Goal: Use online tool/utility: Utilize a website feature to perform a specific function

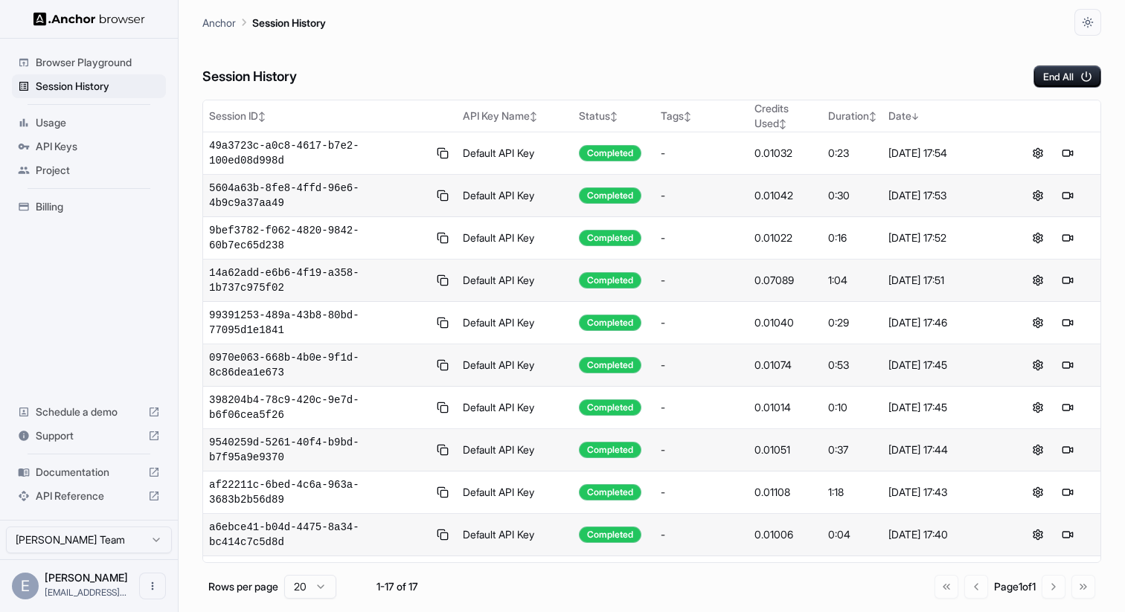
click at [60, 60] on span "Browser Playground" at bounding box center [98, 62] width 124 height 15
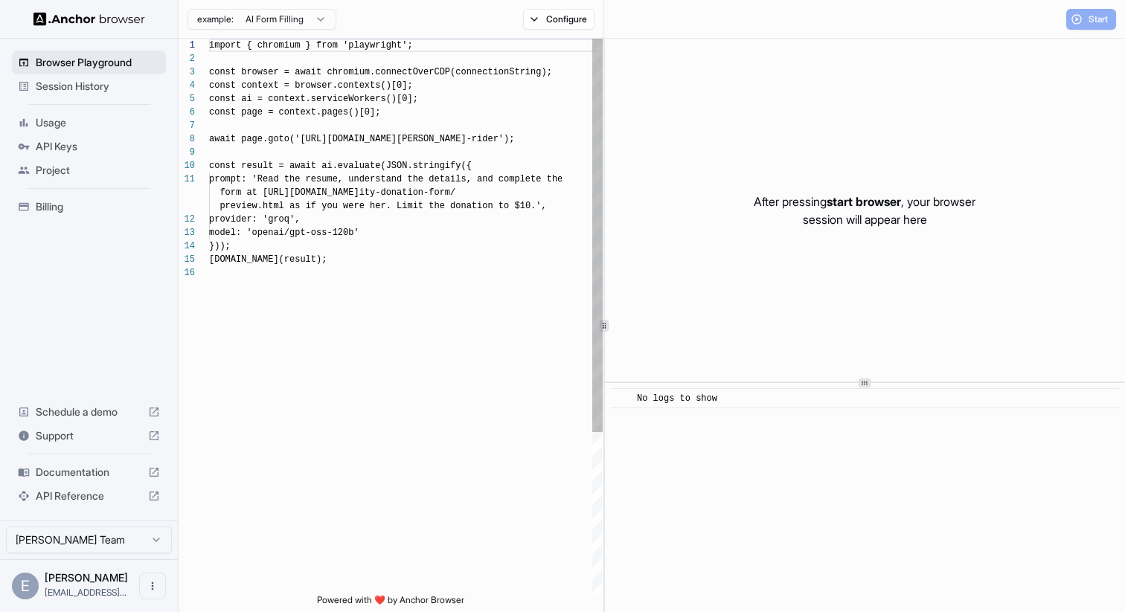
scroll to position [134, 0]
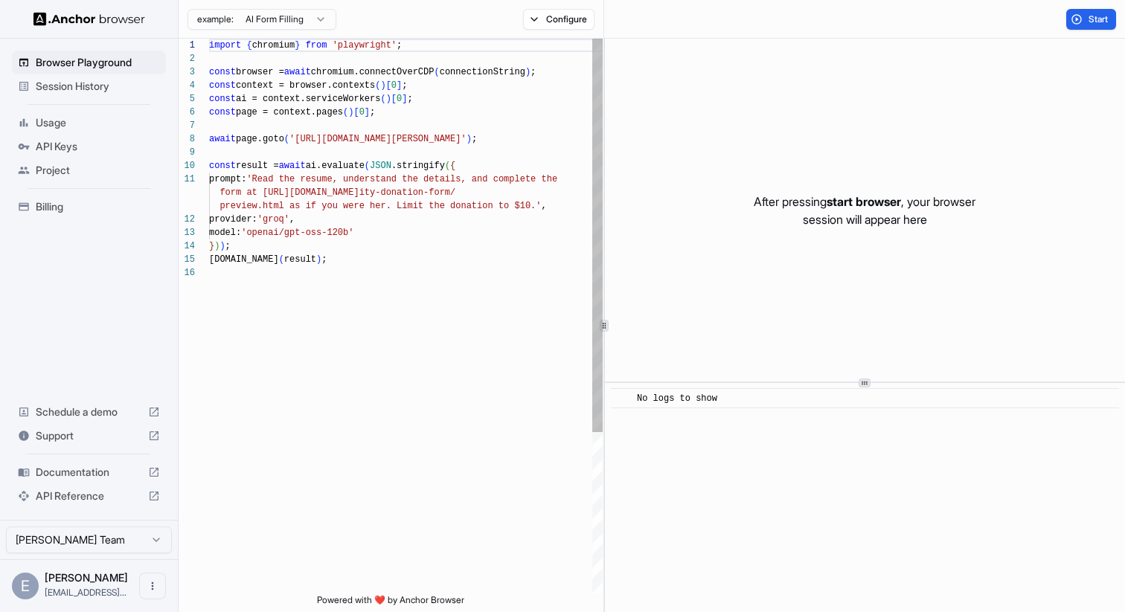
scroll to position [134, 0]
type textarea "**********"
click at [395, 216] on div "import { chromium } from 'playwright' ; const browser = await chromium.connectO…" at bounding box center [405, 430] width 393 height 783
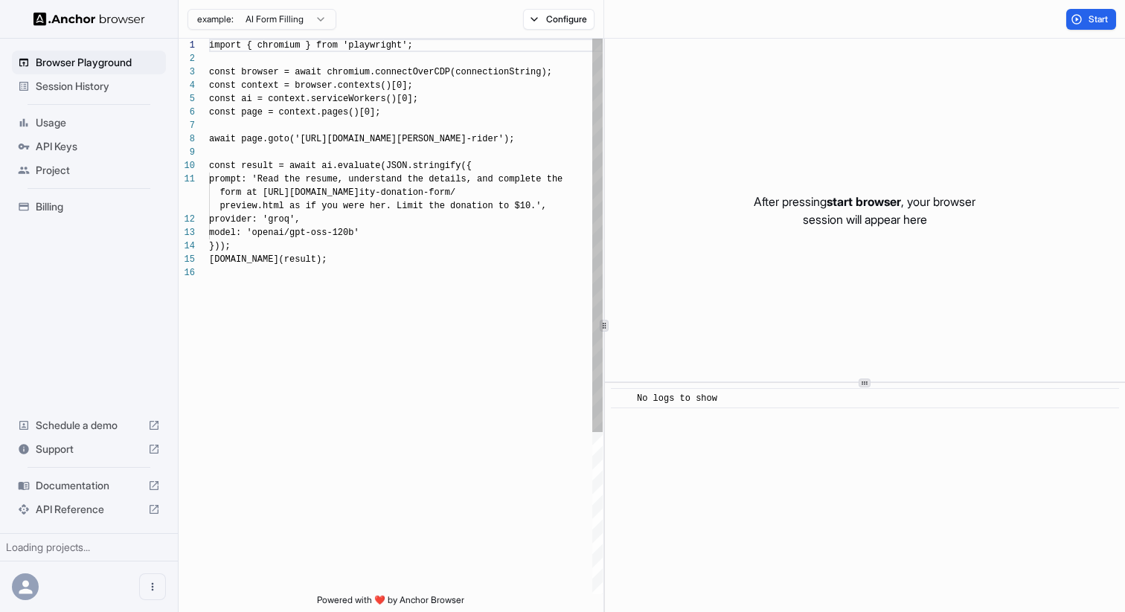
scroll to position [134, 0]
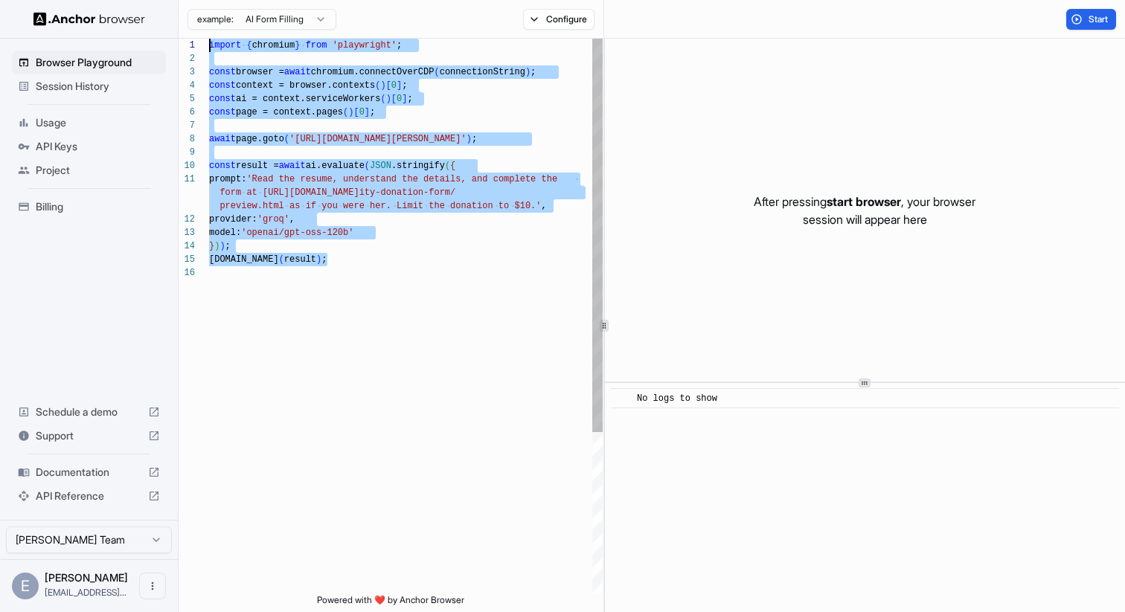
drag, startPoint x: 224, startPoint y: 273, endPoint x: 210, endPoint y: 45, distance: 228.1
click at [210, 45] on div "import { chromium } from 'playwright' ; const browser = await chromium.connectO…" at bounding box center [405, 430] width 393 height 783
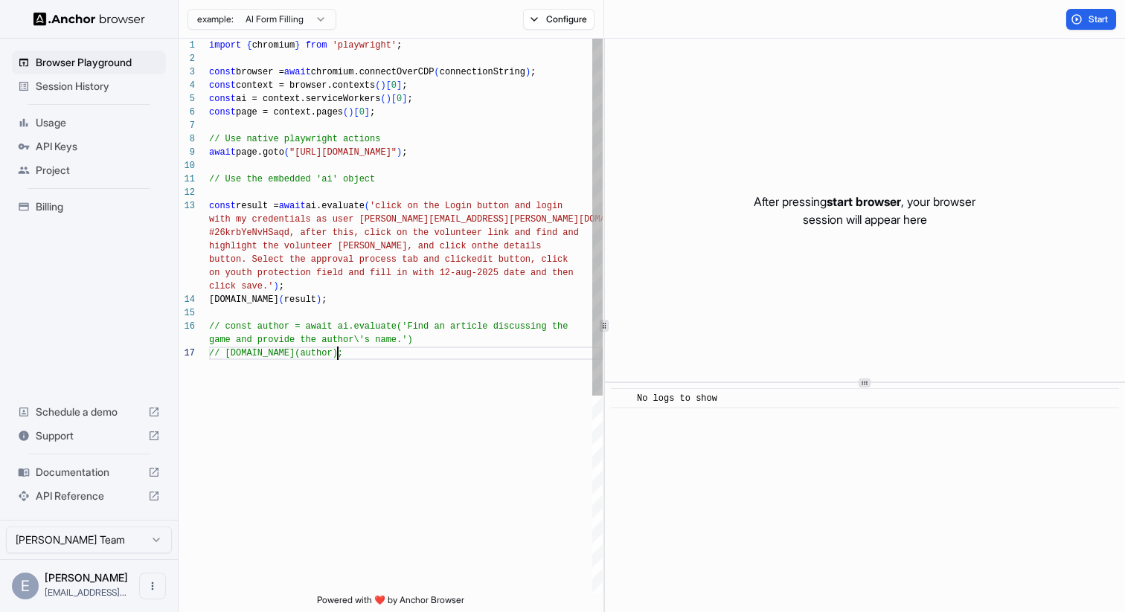
scroll to position [40, 0]
click at [1086, 20] on button "Start" at bounding box center [1091, 19] width 50 height 21
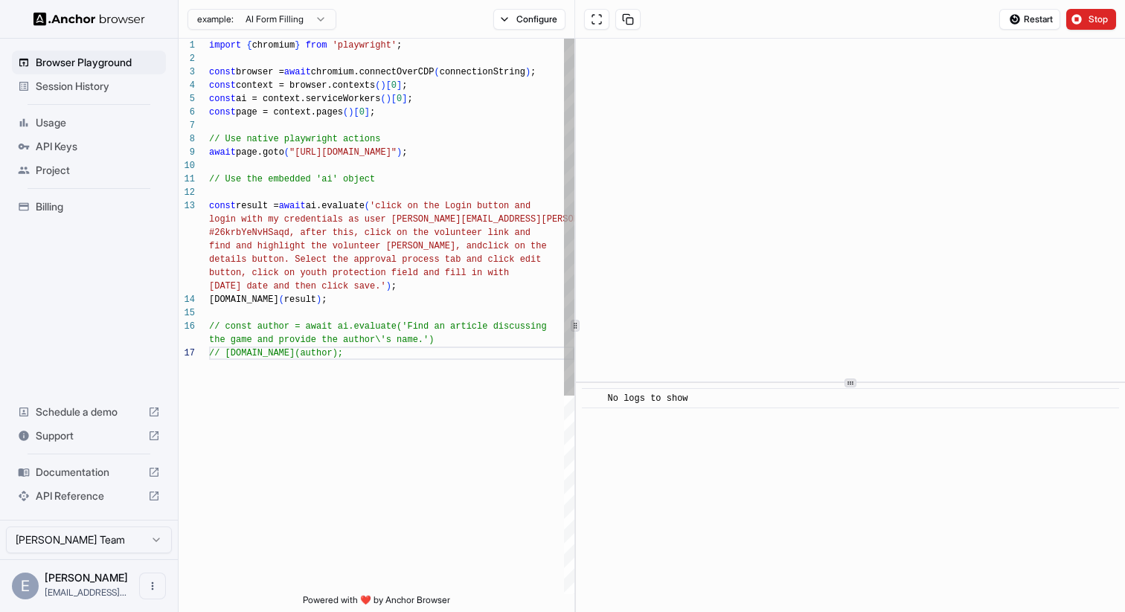
scroll to position [54, 0]
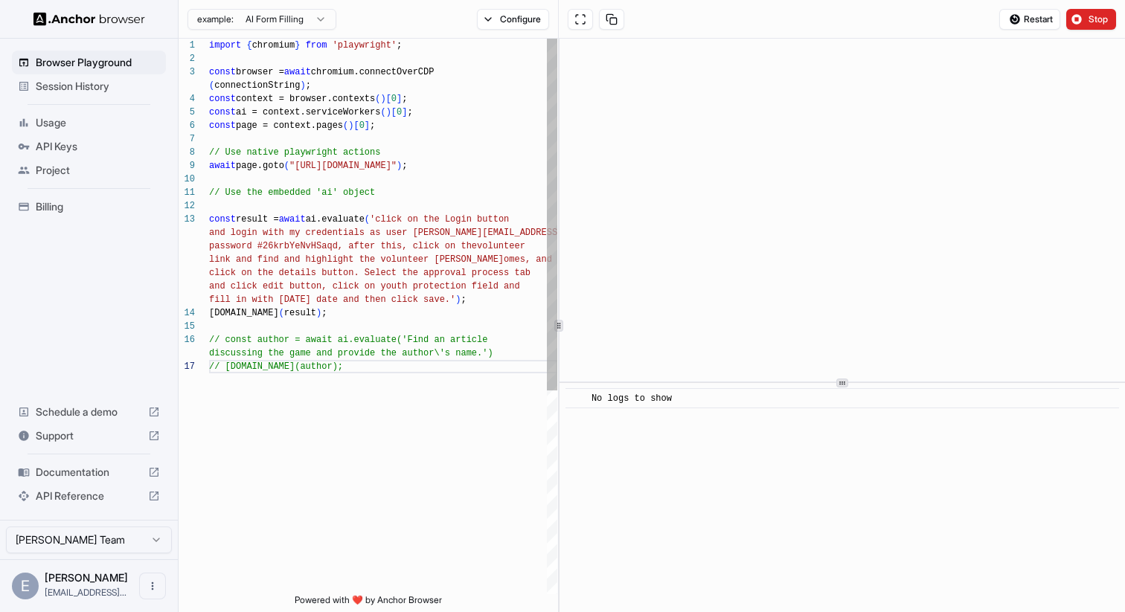
click at [557, 331] on div at bounding box center [558, 326] width 9 height 12
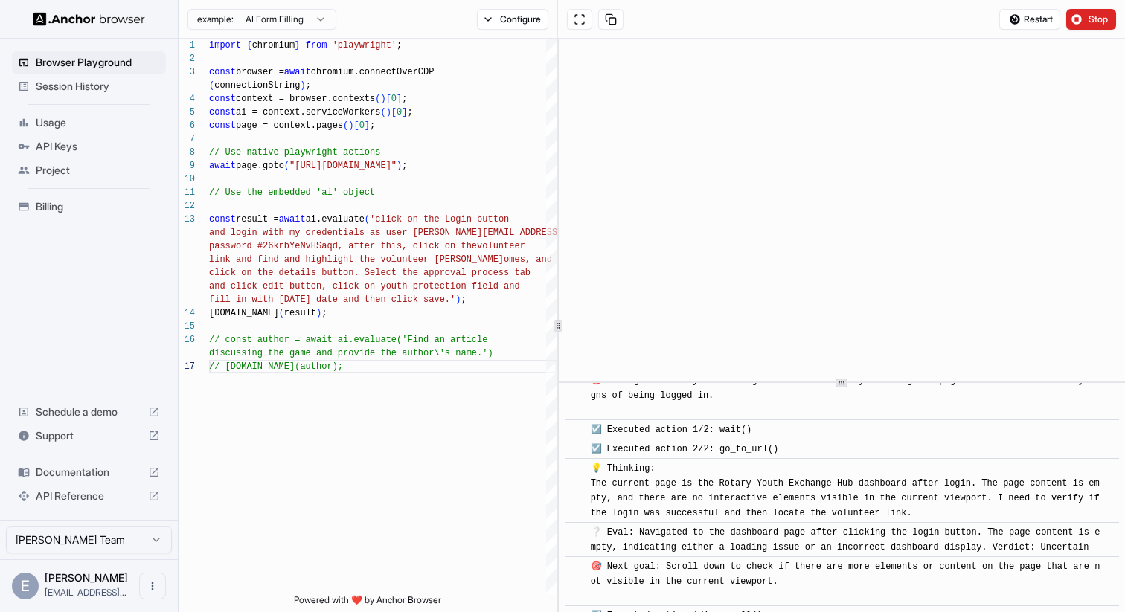
scroll to position [381, 0]
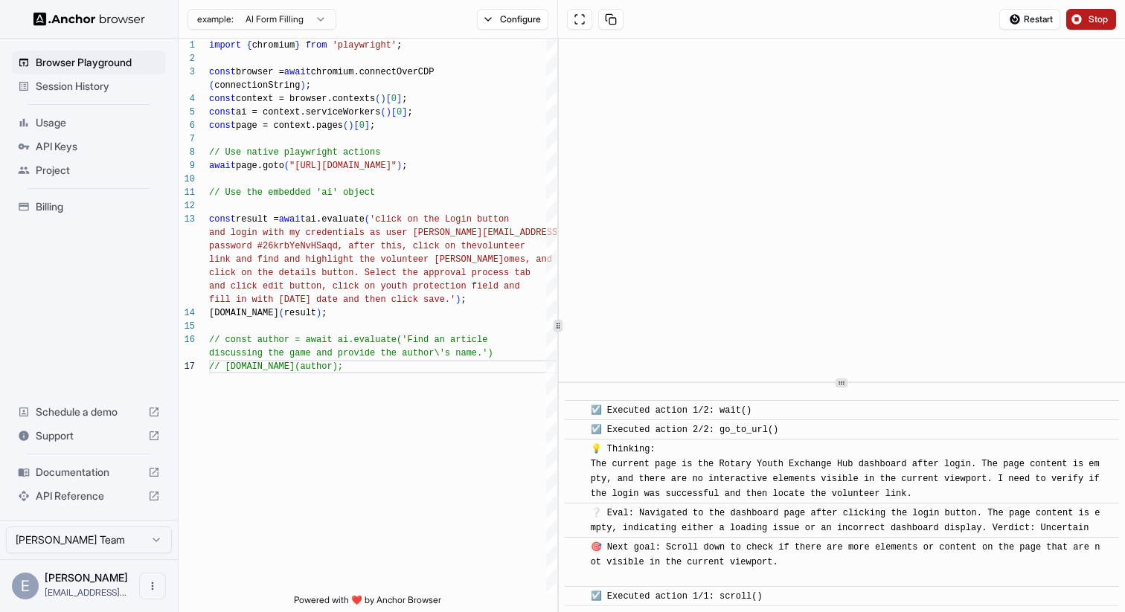
click at [1095, 14] on span "Stop" at bounding box center [1098, 19] width 21 height 12
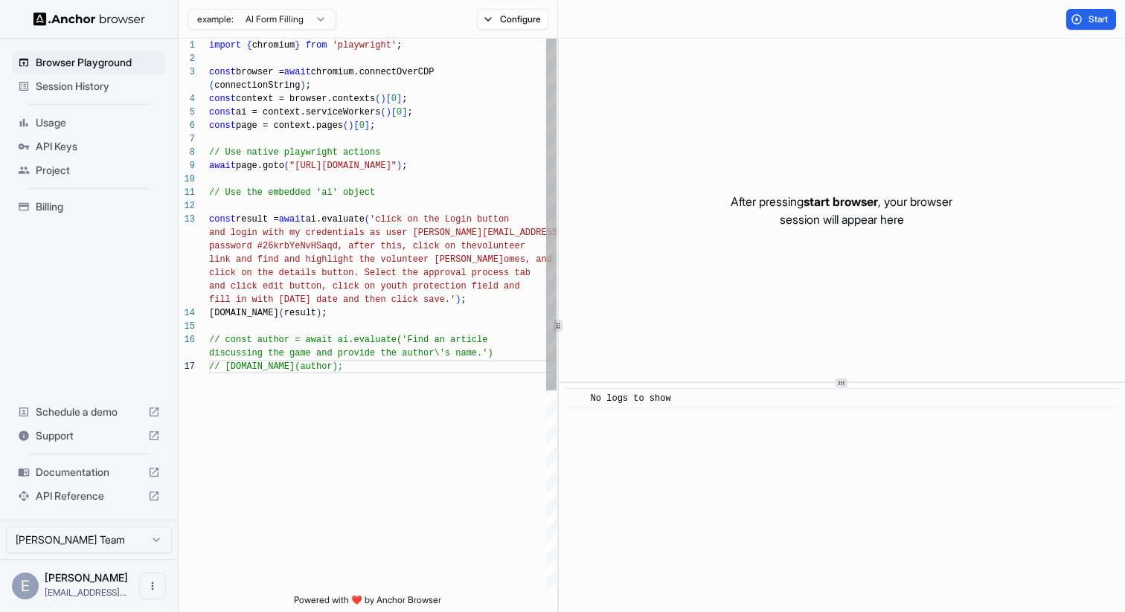
click at [297, 248] on div "import { chromium } from 'playwright' ; const browser = await chromium.connectO…" at bounding box center [382, 477] width 347 height 877
drag, startPoint x: 337, startPoint y: 247, endPoint x: 256, endPoint y: 249, distance: 81.1
click at [257, 249] on div "import { chromium } from 'playwright' ; const browser = await chromium.connectO…" at bounding box center [382, 477] width 347 height 877
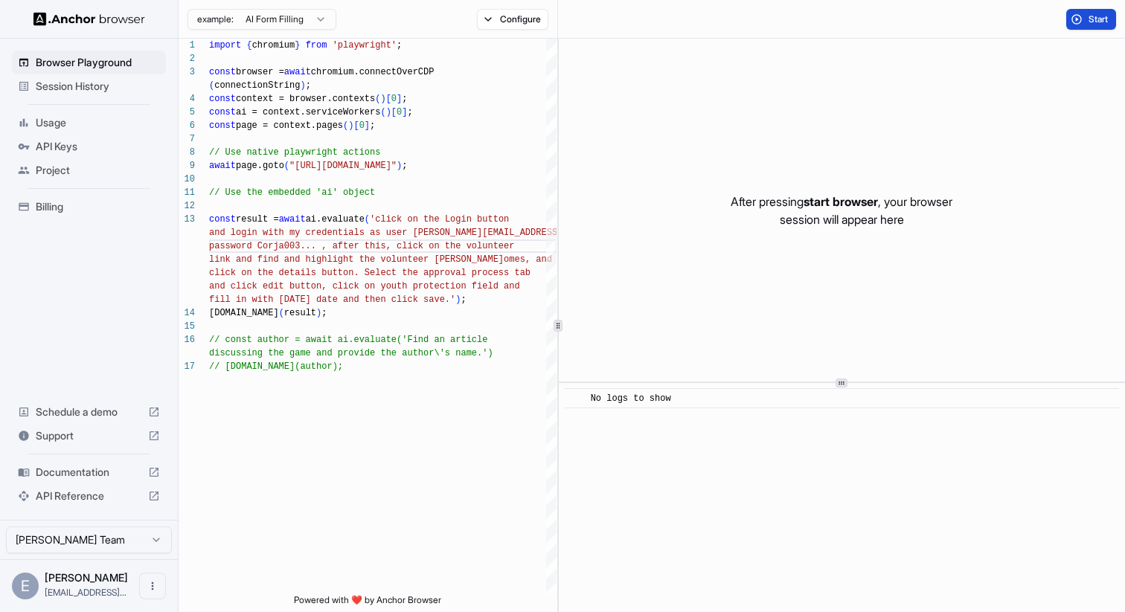
click at [1083, 24] on button "Start" at bounding box center [1091, 19] width 50 height 21
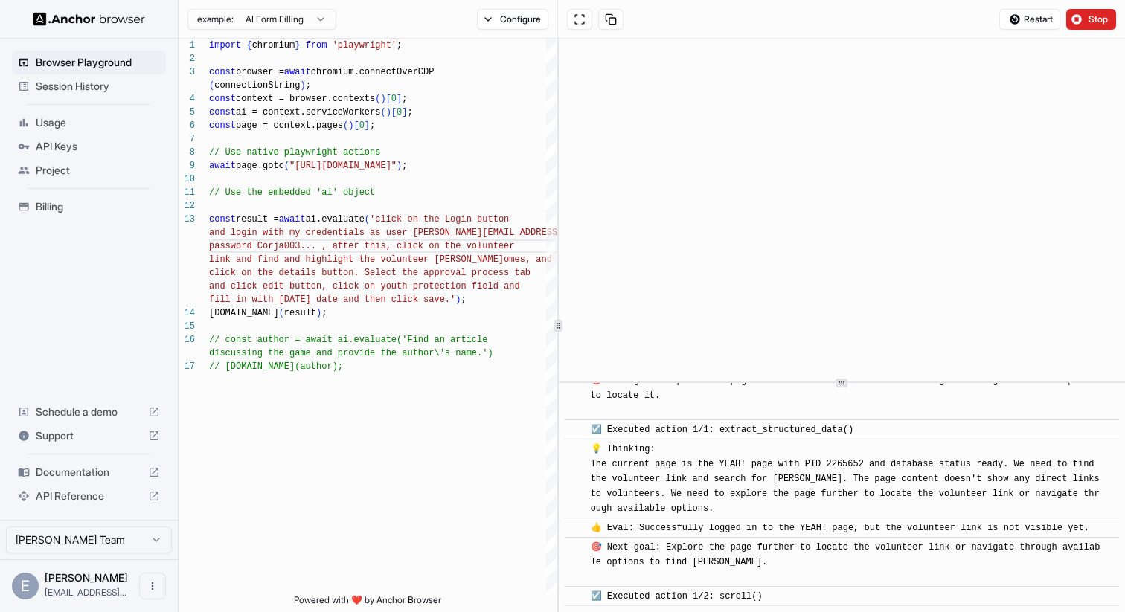
scroll to position [753, 0]
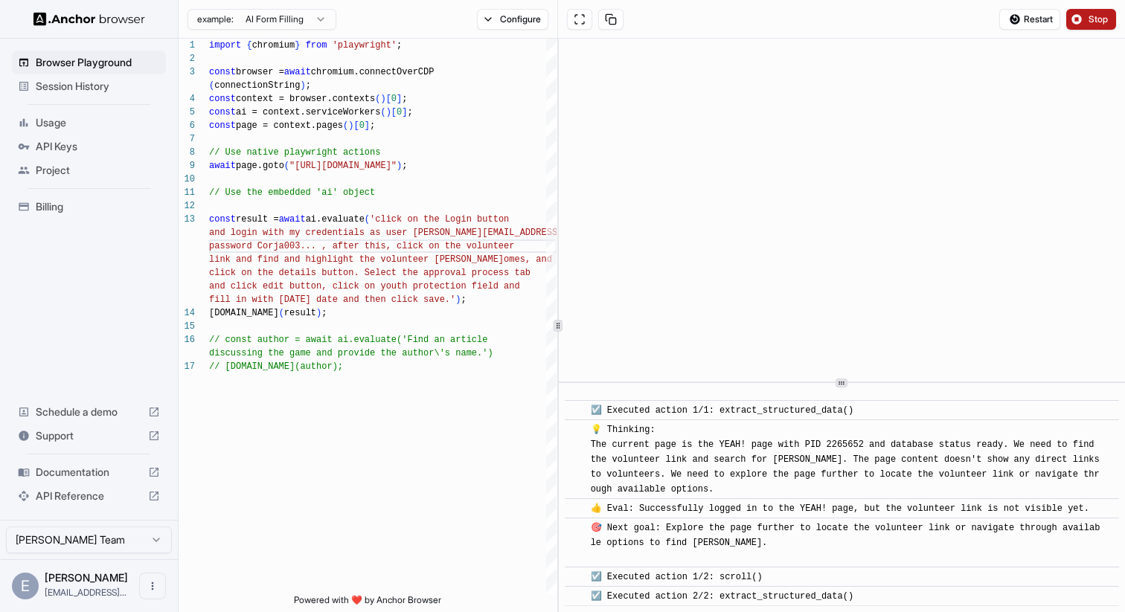
click at [1105, 16] on span "Stop" at bounding box center [1098, 19] width 21 height 12
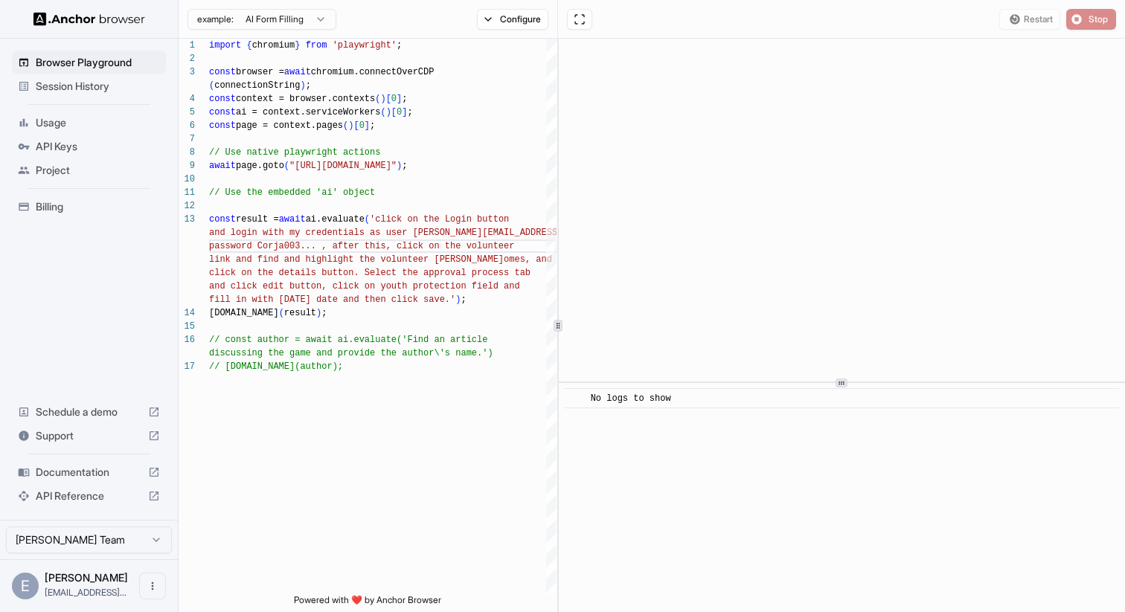
scroll to position [0, 0]
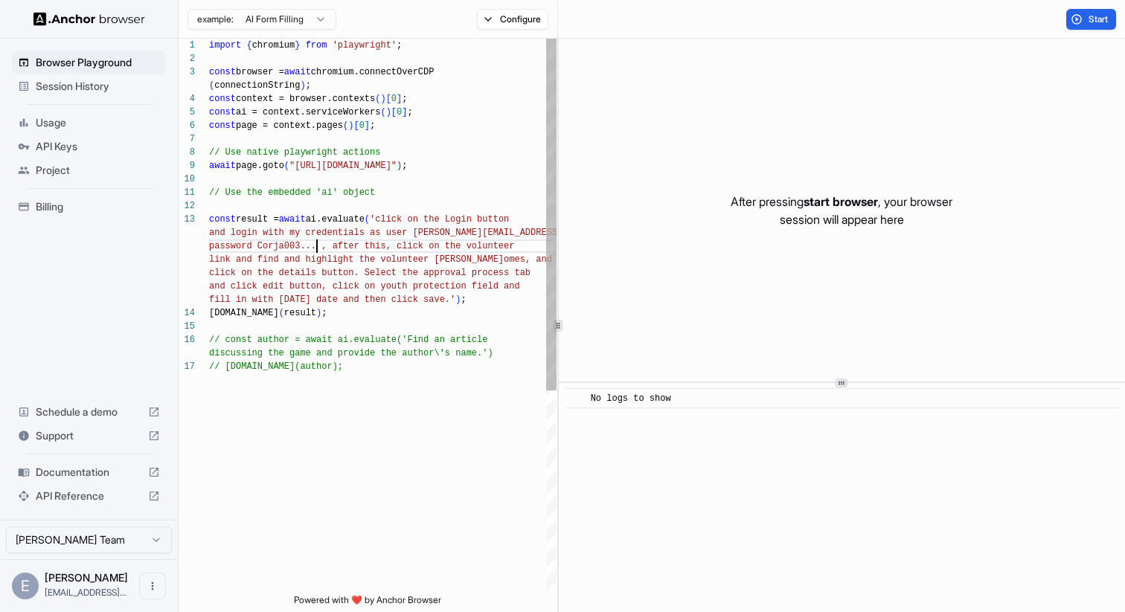
click at [317, 248] on div "import { chromium } from 'playwright' ; const browser = await chromium.connectO…" at bounding box center [382, 477] width 347 height 877
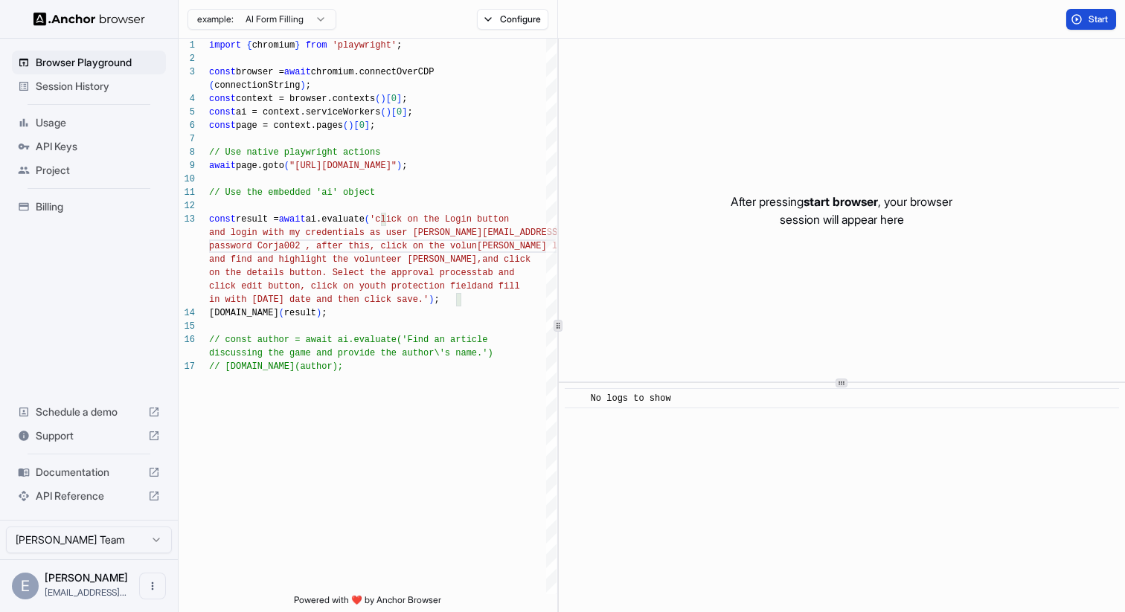
click at [1090, 18] on span "Start" at bounding box center [1098, 19] width 21 height 12
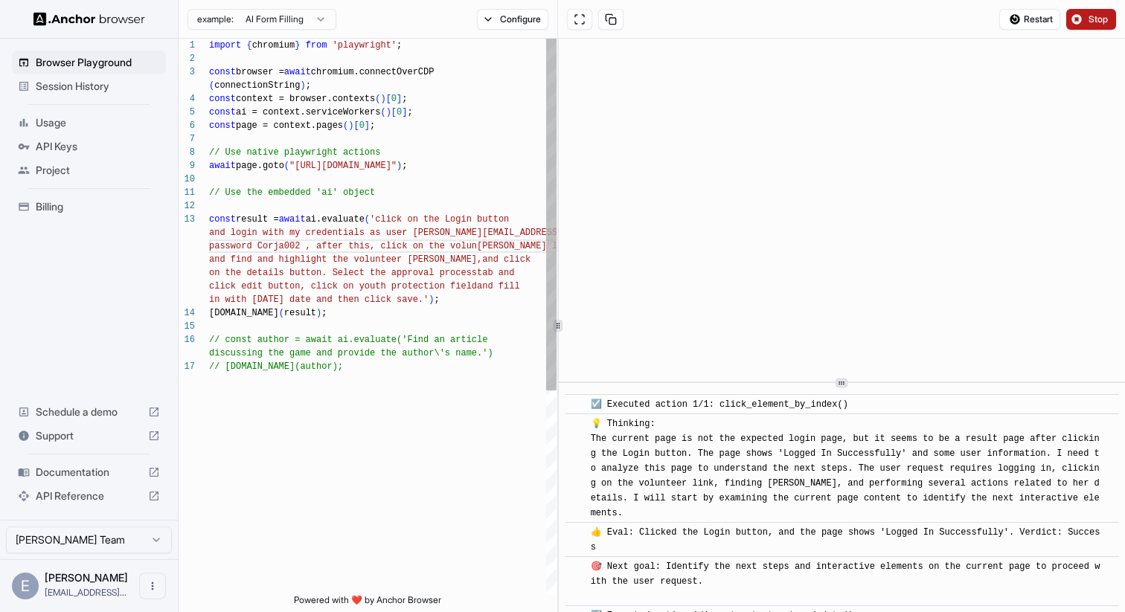
scroll to position [195, 0]
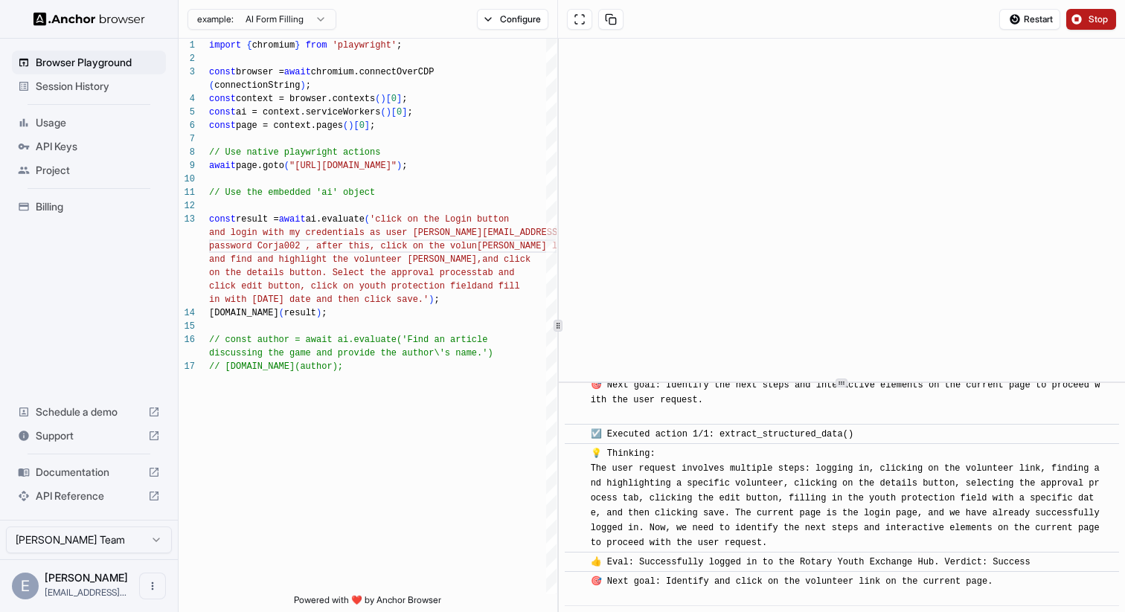
click at [1096, 5] on div "Restart Stop" at bounding box center [841, 19] width 567 height 39
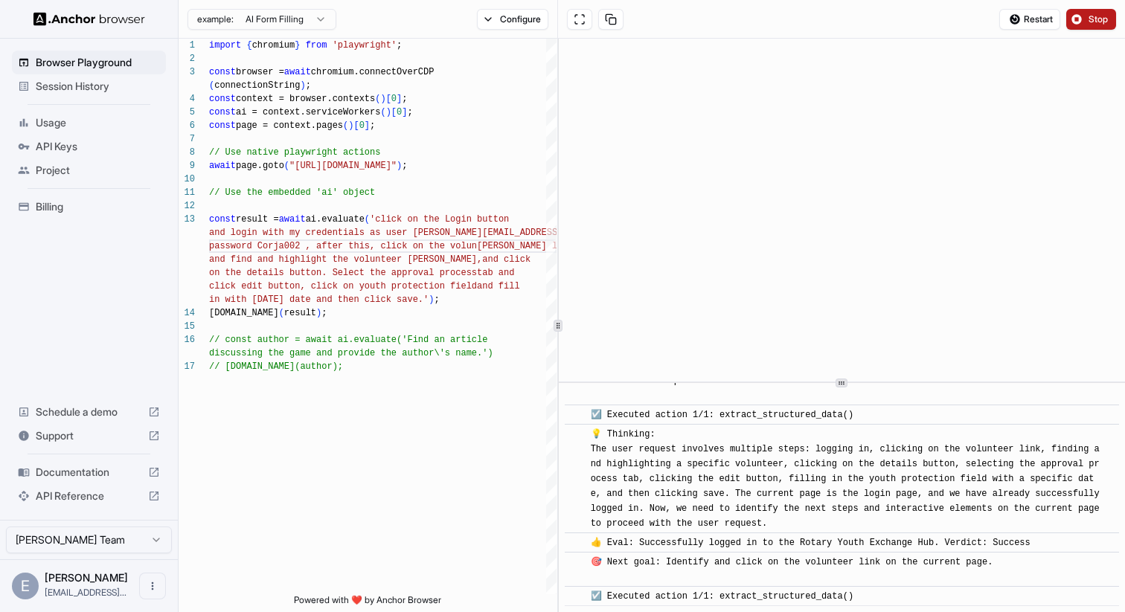
click at [1095, 15] on span "Stop" at bounding box center [1098, 19] width 21 height 12
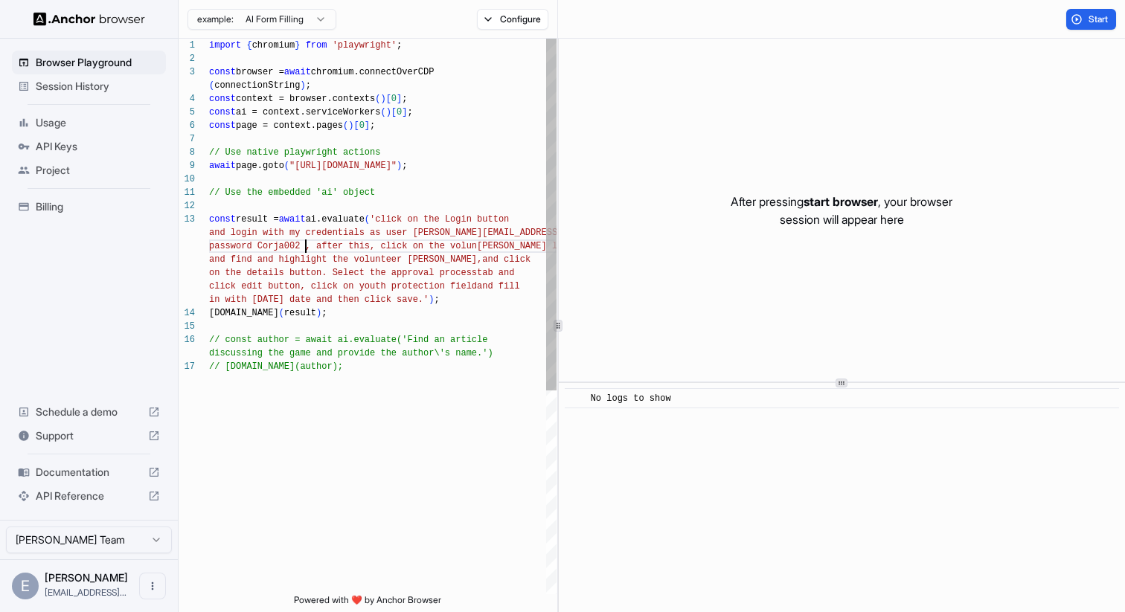
click at [303, 249] on div "import { chromium } from 'playwright' ; const browser = await chromium.connectO…" at bounding box center [382, 477] width 347 height 877
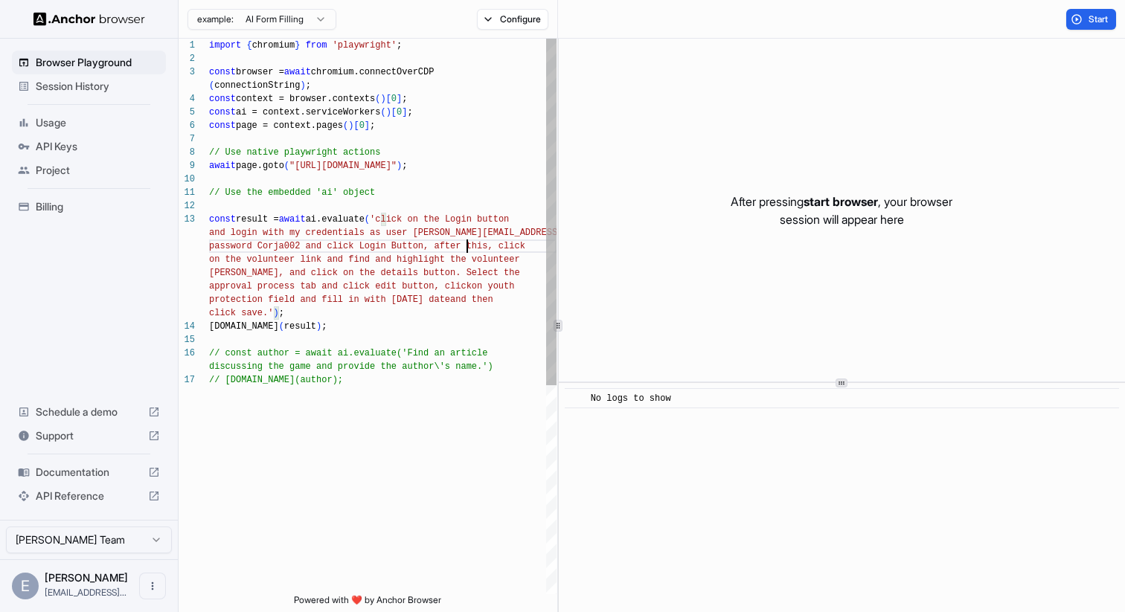
click at [466, 249] on div "import { chromium } from 'playwright' ; const browser = await chromium.connectO…" at bounding box center [382, 484] width 347 height 890
click at [1083, 15] on button "Start" at bounding box center [1091, 19] width 50 height 21
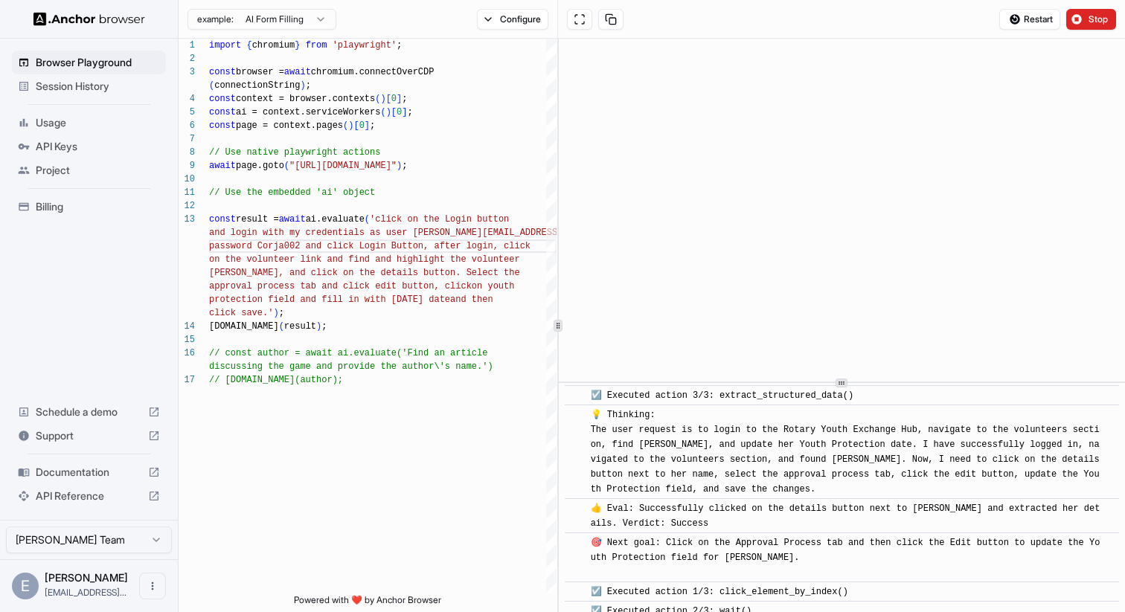
scroll to position [1736, 0]
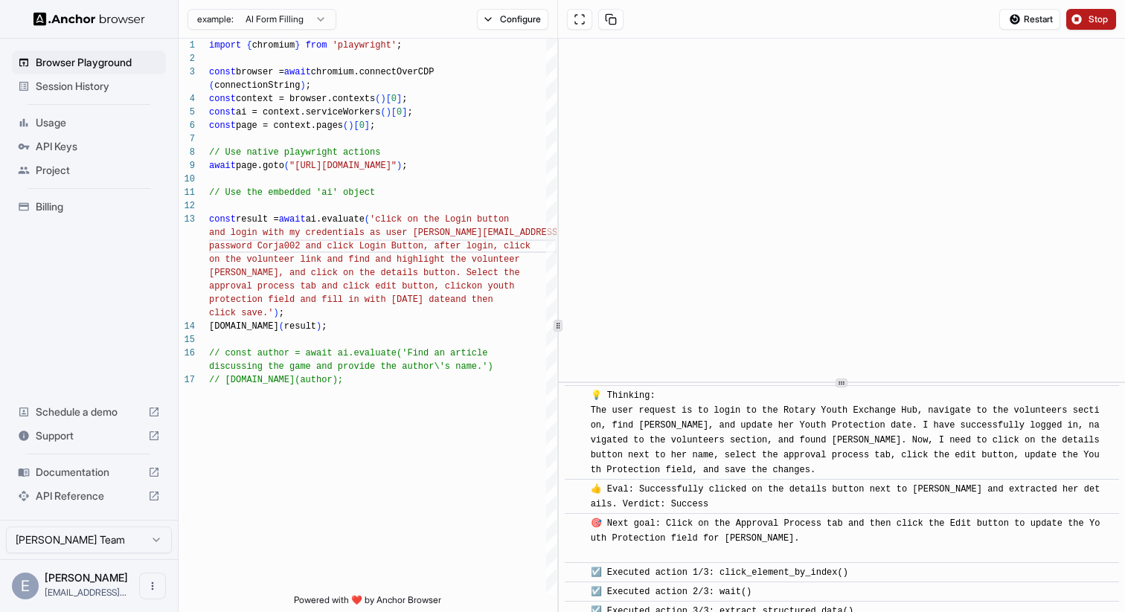
click at [1092, 23] on span "Stop" at bounding box center [1098, 19] width 21 height 12
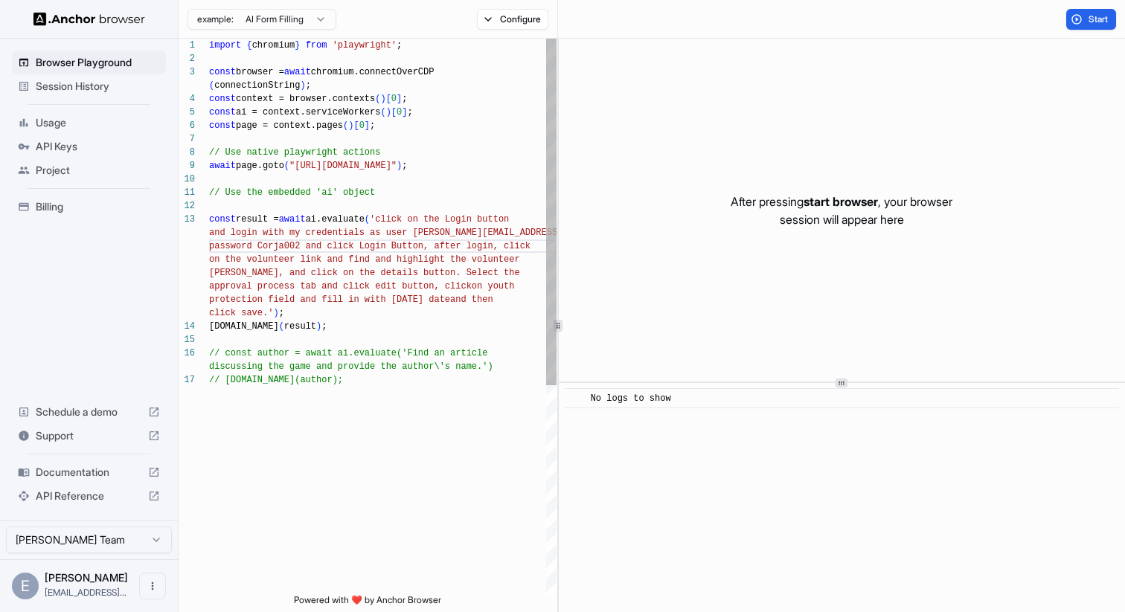
scroll to position [94, 0]
click at [452, 277] on div "import { chromium } from 'playwright' ; const browser = await chromium.connectO…" at bounding box center [382, 484] width 347 height 890
click at [463, 279] on div "import { chromium } from 'playwright' ; const browser = await chromium.connectO…" at bounding box center [382, 484] width 347 height 890
click at [452, 278] on div "import { chromium } from 'playwright' ; const browser = await chromium.connectO…" at bounding box center [382, 484] width 347 height 890
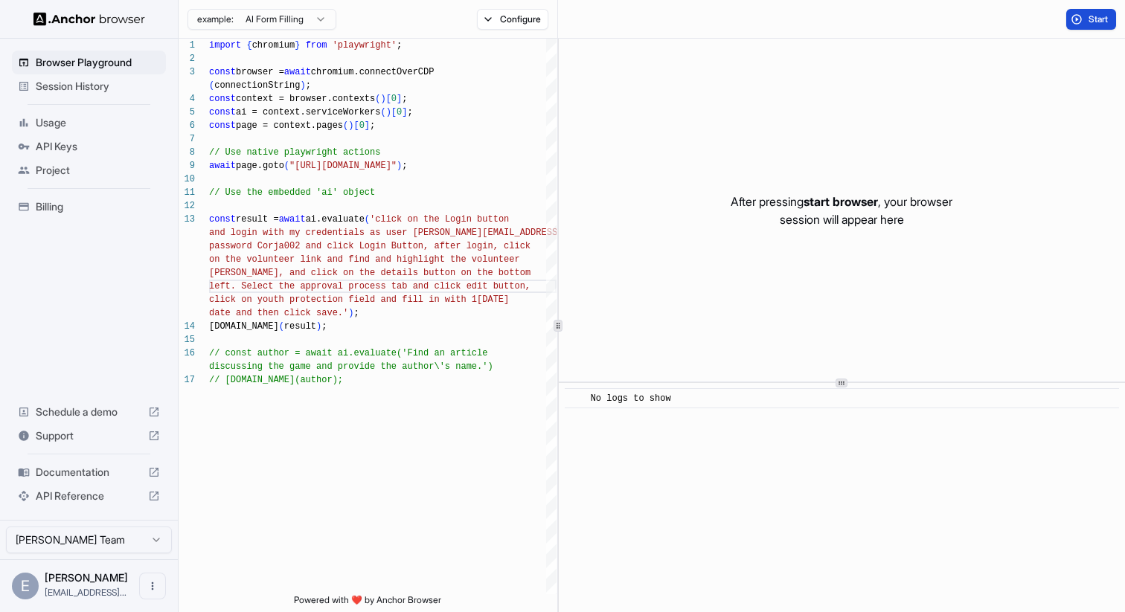
click at [1082, 19] on button "Start" at bounding box center [1091, 19] width 50 height 21
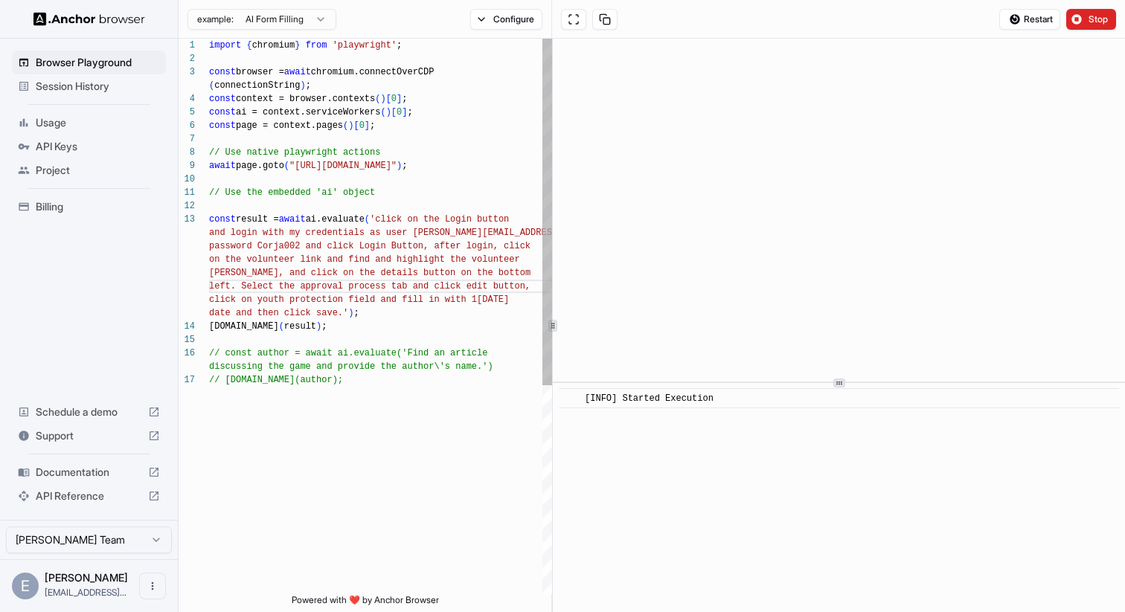
scroll to position [40, 0]
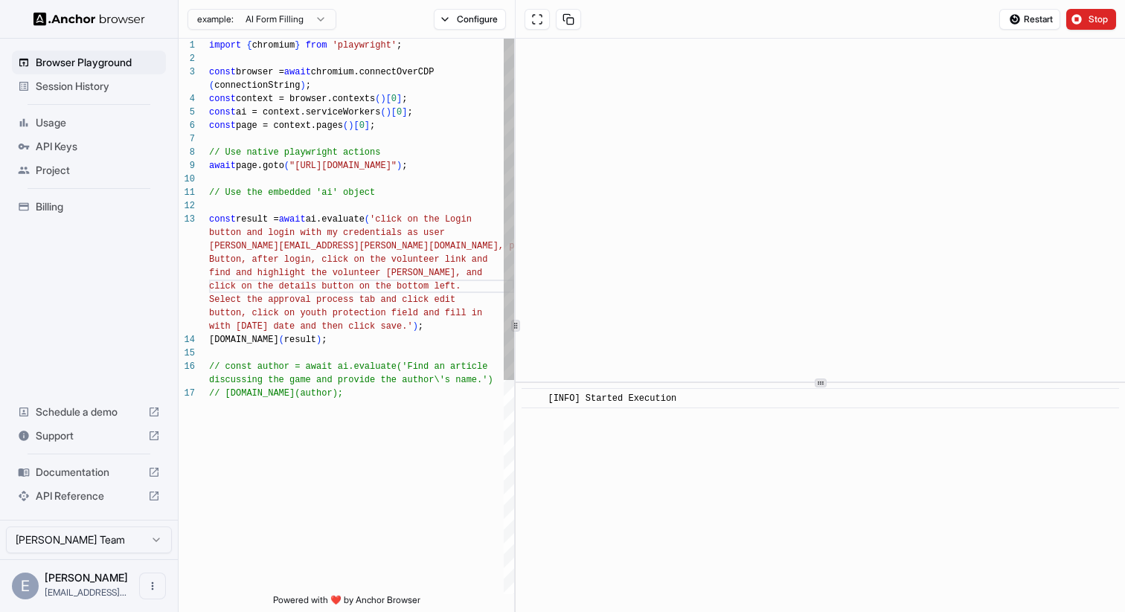
click at [516, 327] on icon at bounding box center [515, 325] width 7 height 7
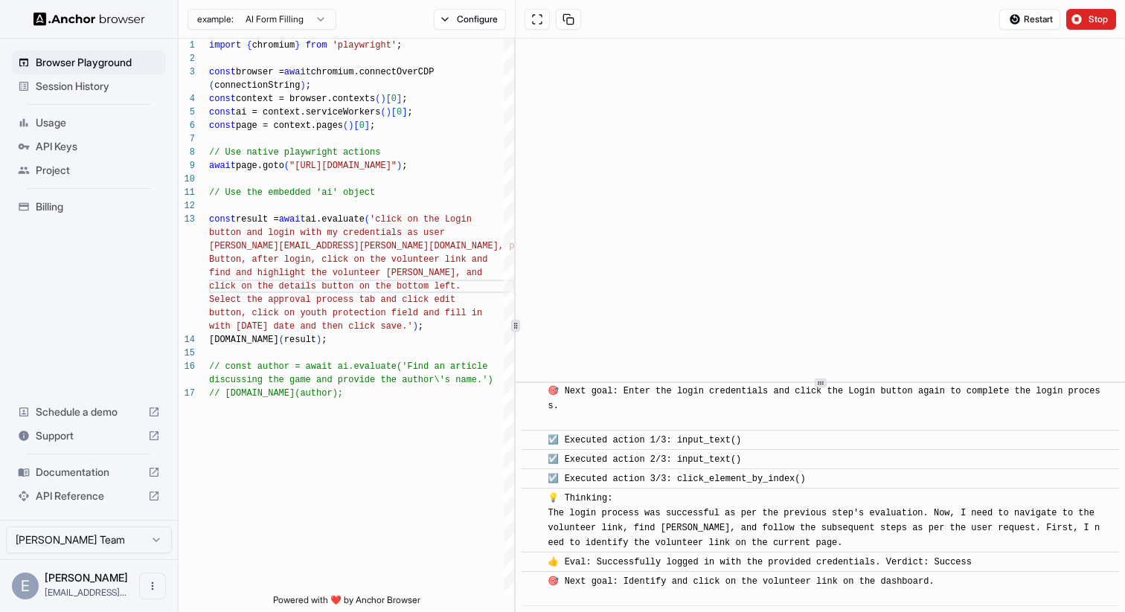
scroll to position [478, 0]
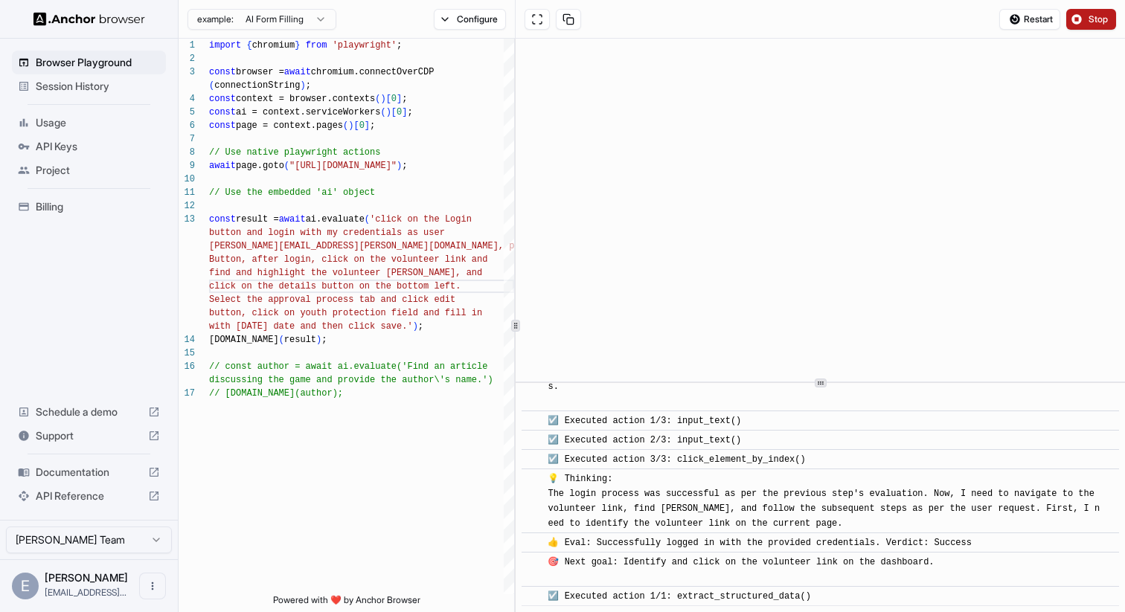
click at [1082, 16] on button "Stop" at bounding box center [1091, 19] width 50 height 21
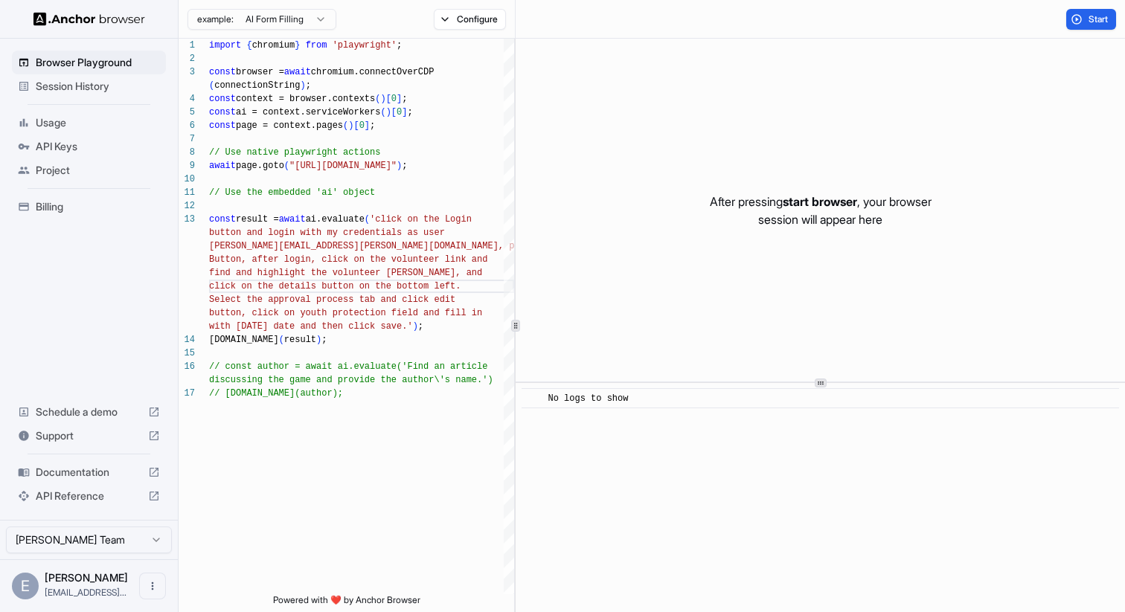
click at [559, 301] on div "After pressing start browser , your browser session will appear here" at bounding box center [819, 210] width 609 height 343
click at [1085, 18] on button "Start" at bounding box center [1091, 19] width 50 height 21
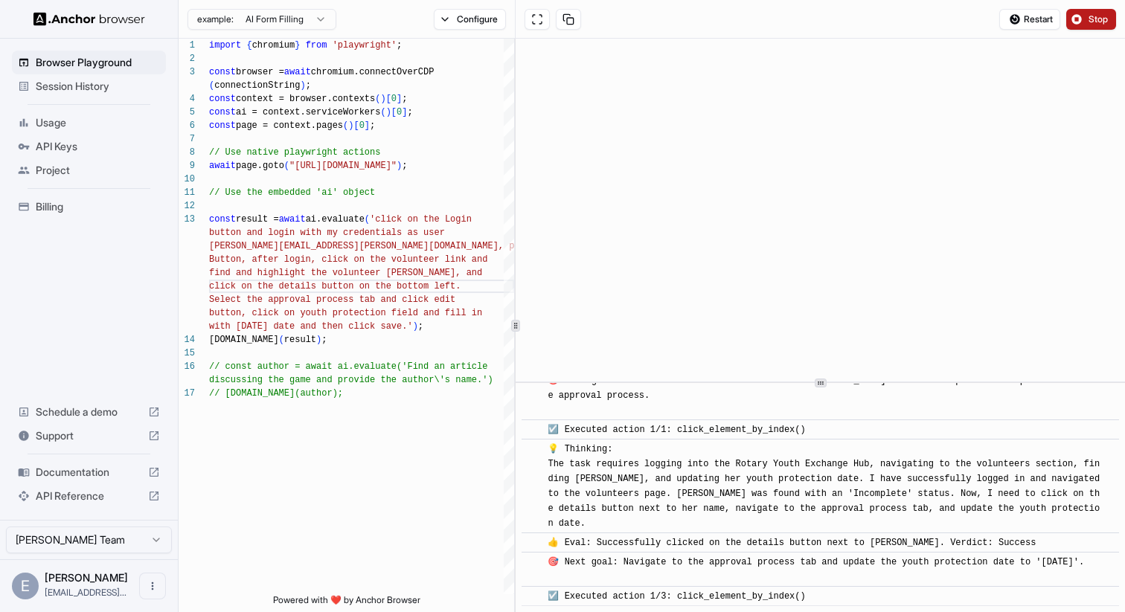
scroll to position [1747, 0]
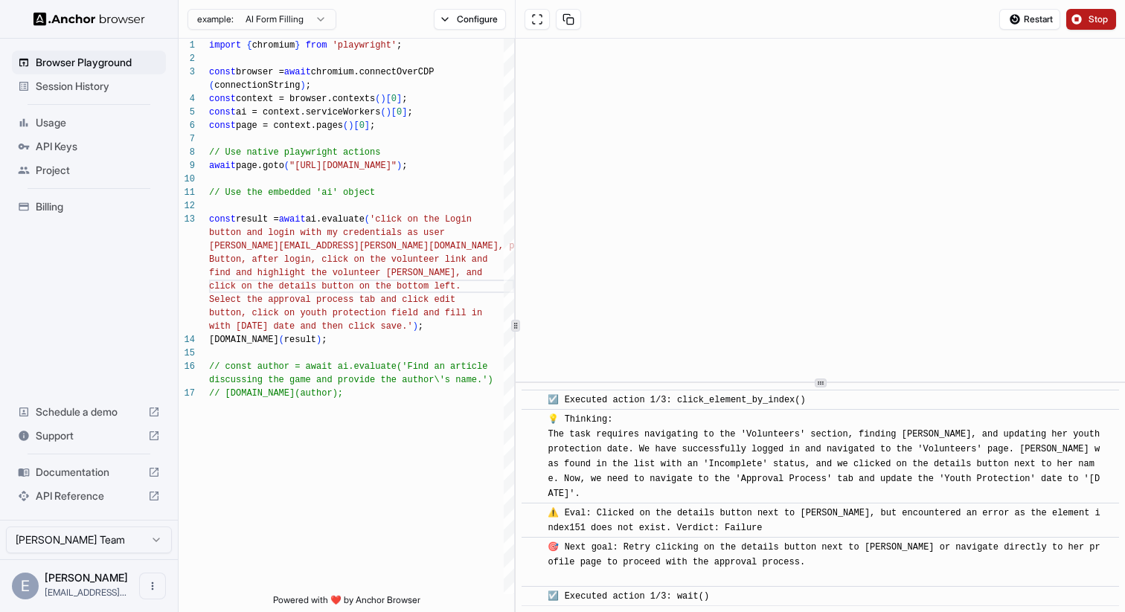
click at [1090, 22] on span "Stop" at bounding box center [1098, 19] width 21 height 12
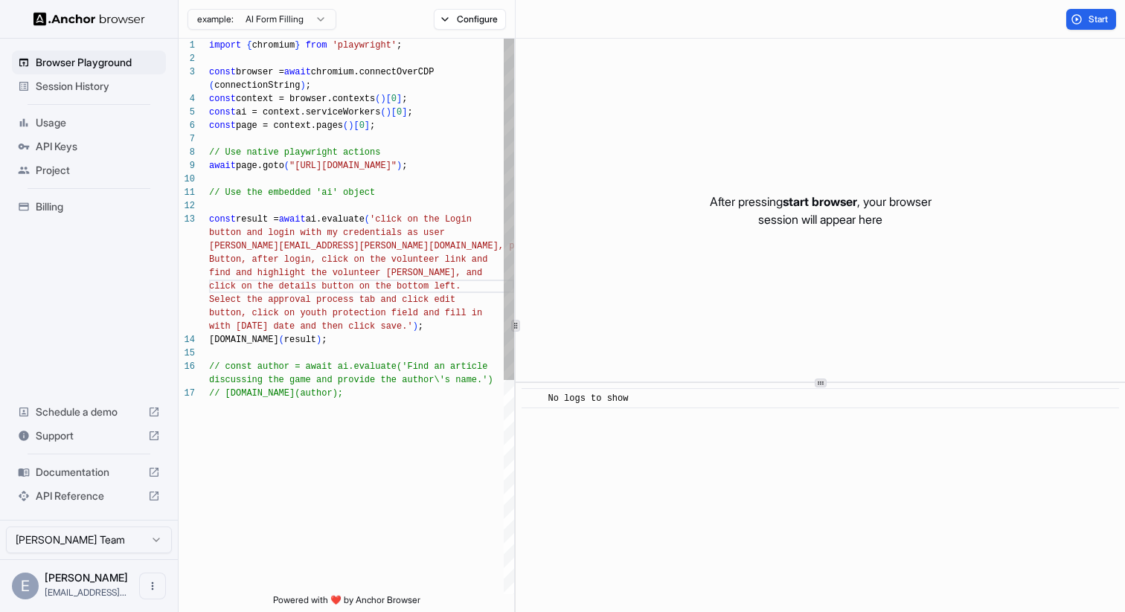
scroll to position [107, 0]
click at [211, 286] on div "import { chromium } from 'playwright' ; const browser = await chromium.connectO…" at bounding box center [361, 491] width 305 height 904
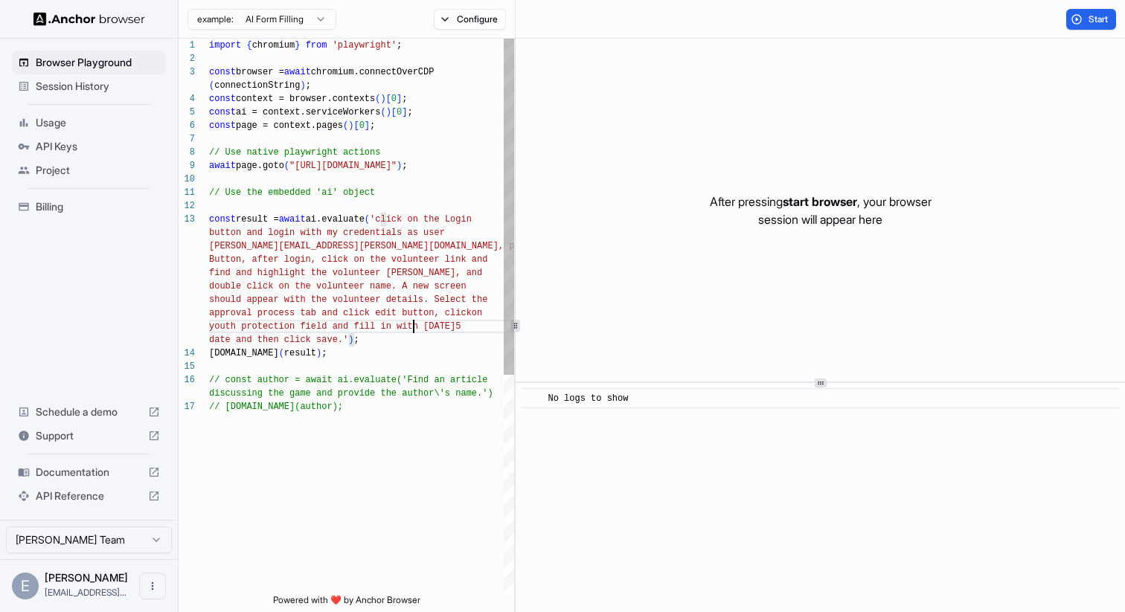
scroll to position [13, 0]
click at [413, 322] on div "import { chromium } from 'playwright' ; const browser = await chromium.connectO…" at bounding box center [361, 497] width 305 height 917
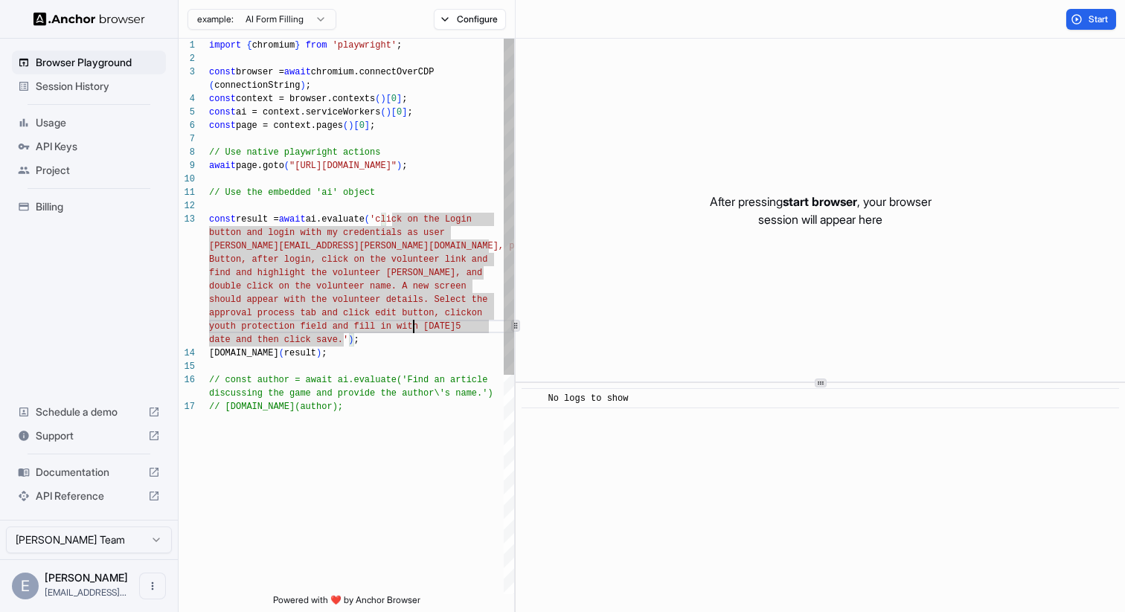
click at [385, 329] on div "import { chromium } from 'playwright' ; const browser = await chromium.connectO…" at bounding box center [361, 497] width 305 height 917
click at [950, 153] on div "After pressing start browser , your browser session will appear here" at bounding box center [819, 210] width 609 height 343
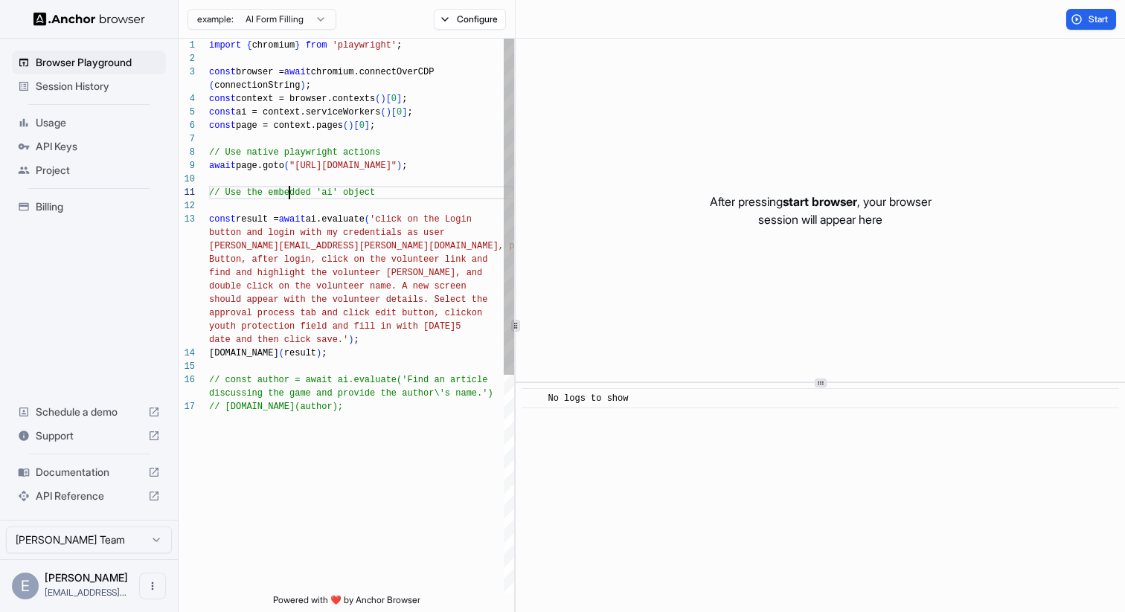
click at [288, 187] on div "import { chromium } from 'playwright' ; const browser = await chromium.connectO…" at bounding box center [361, 497] width 305 height 917
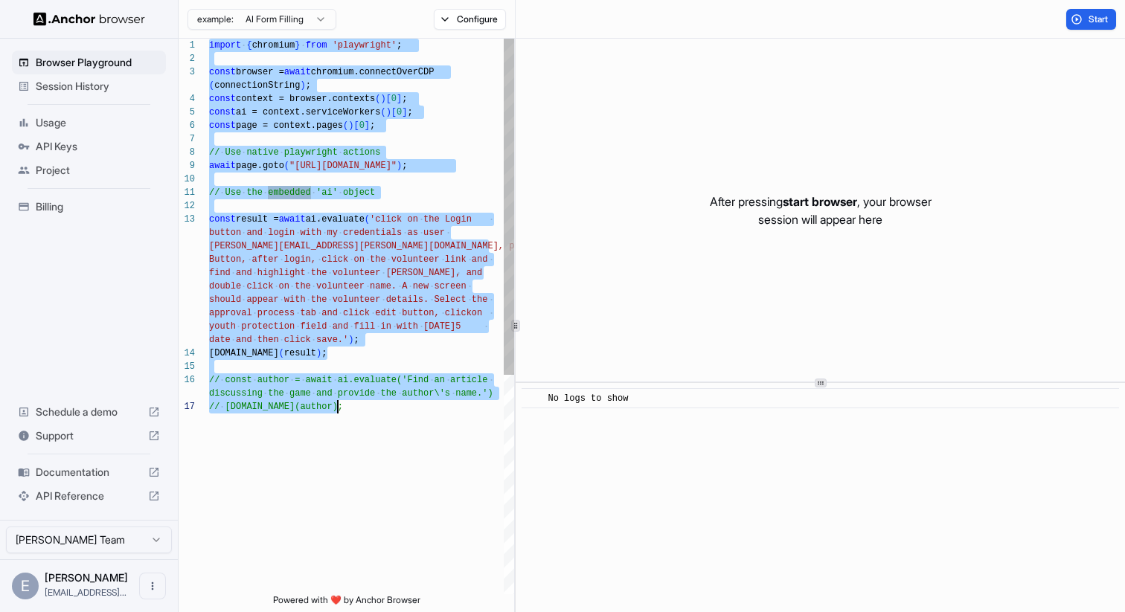
scroll to position [0, 0]
click at [1093, 16] on span "Start" at bounding box center [1098, 19] width 21 height 12
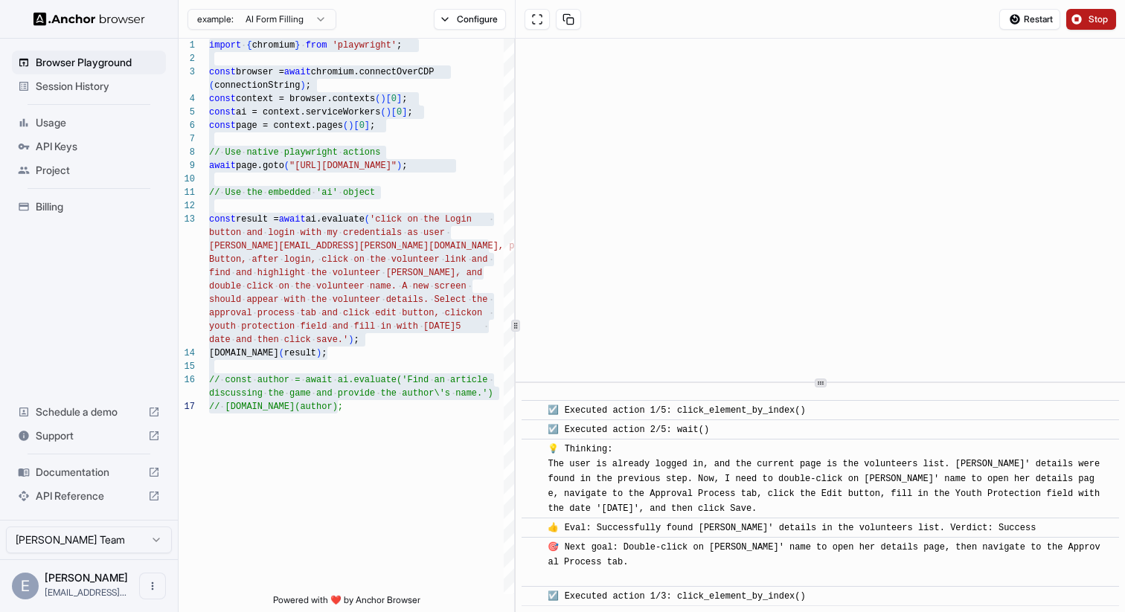
scroll to position [4293, 0]
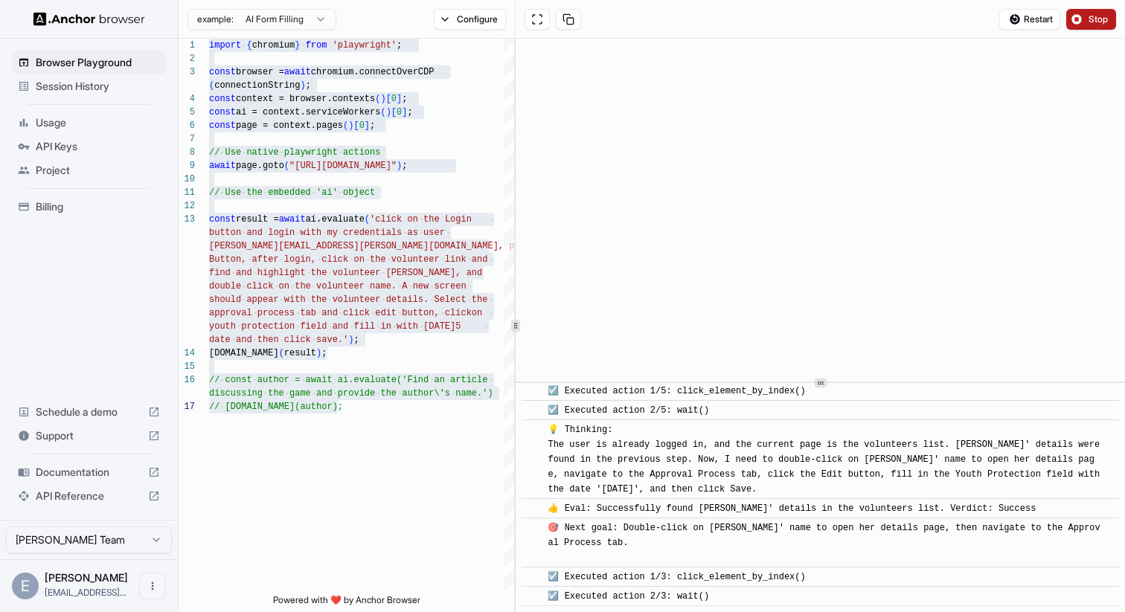
click at [1090, 18] on span "Stop" at bounding box center [1098, 19] width 21 height 12
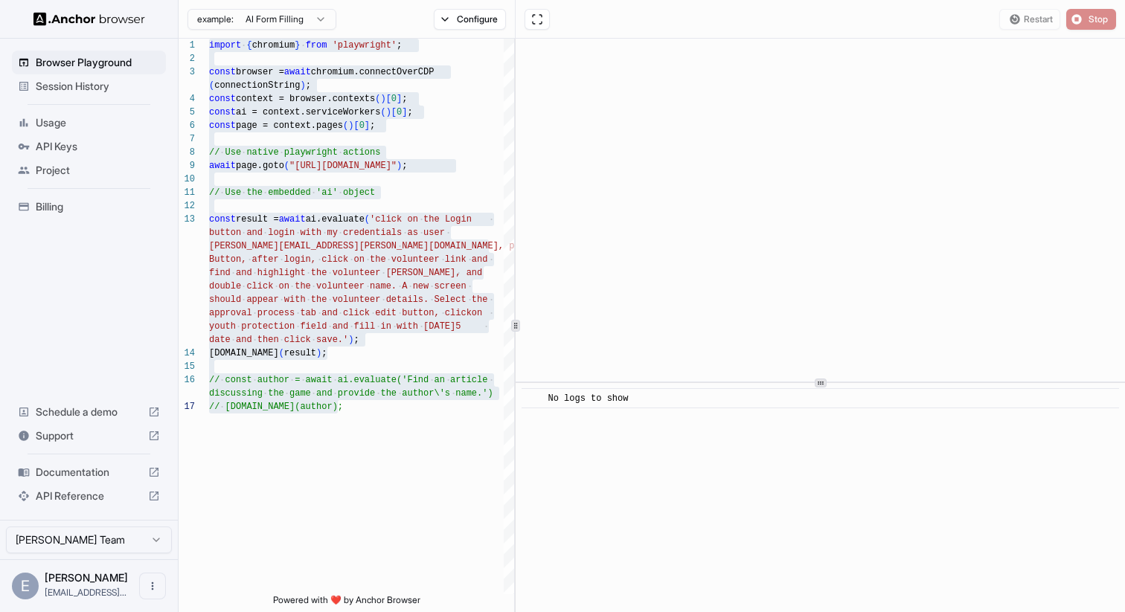
scroll to position [0, 0]
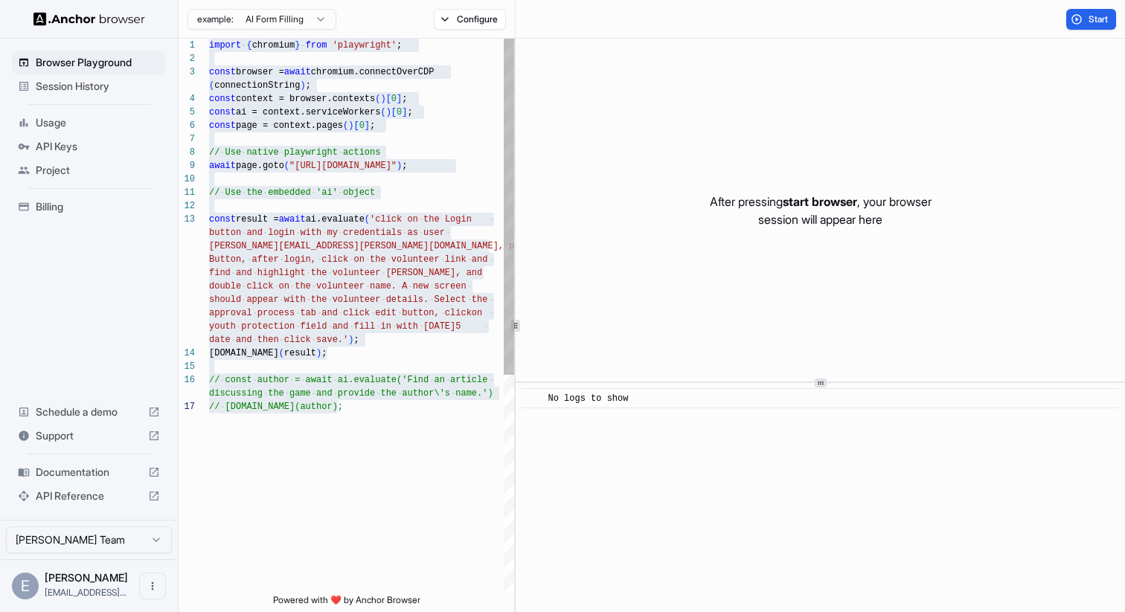
click at [210, 347] on div "import { chromium } from 'playwright' ; const browser = await chromium.connectO…" at bounding box center [361, 497] width 305 height 917
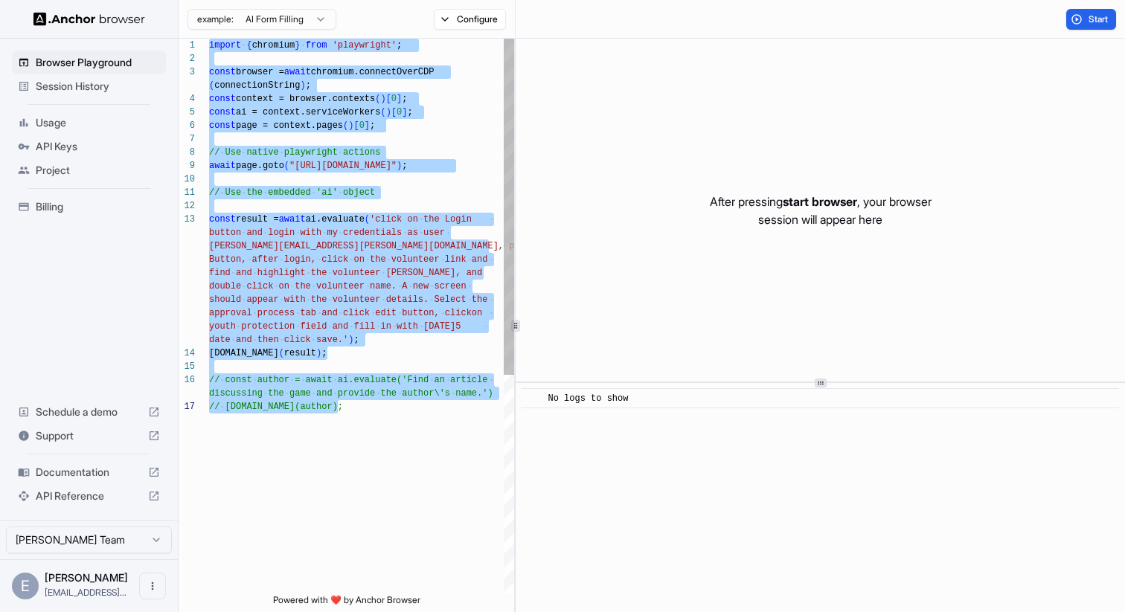
click at [312, 310] on div "import { chromium } from 'playwright' ; const browser = await chromium.connectO…" at bounding box center [361, 497] width 305 height 917
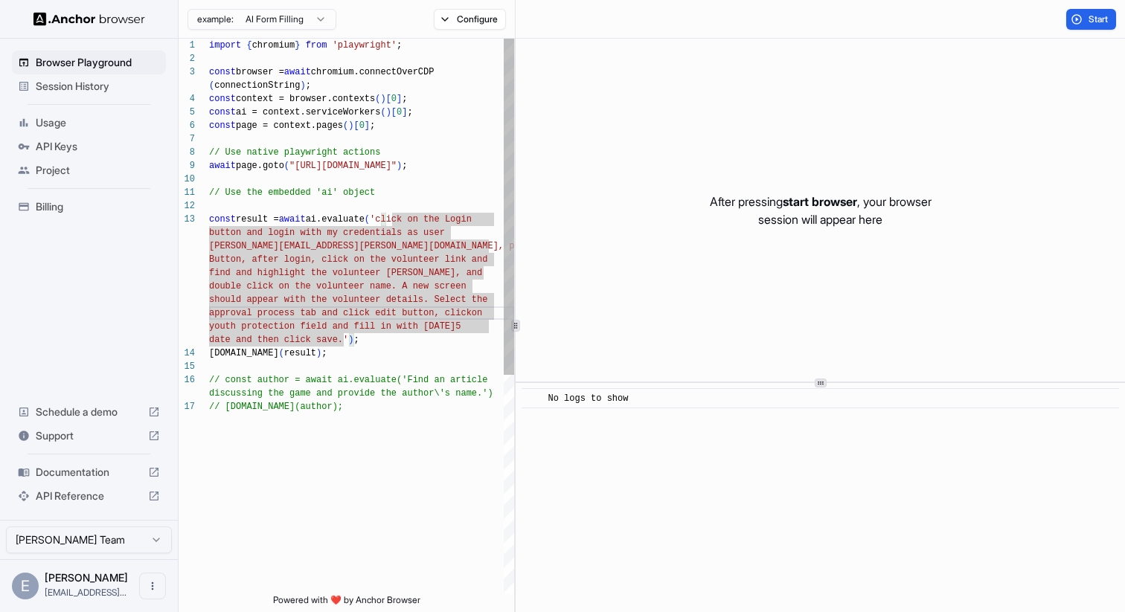
scroll to position [107, 0]
click at [245, 289] on div "import { chromium } from 'playwright' ; const browser = await chromium.connectO…" at bounding box center [361, 497] width 305 height 917
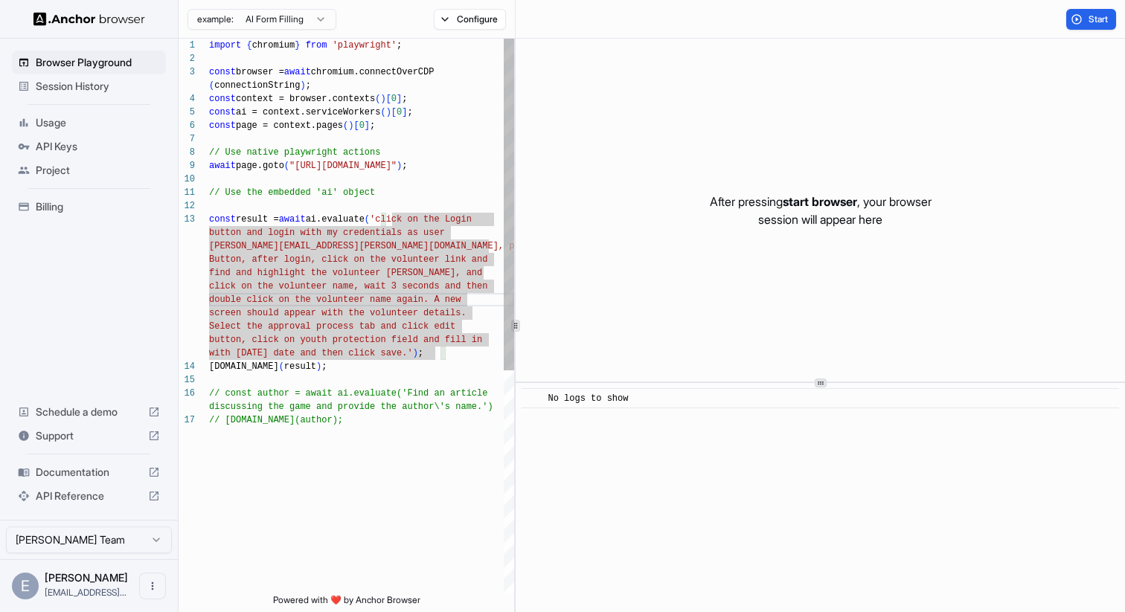
click at [348, 437] on div "import { chromium } from 'playwright' ; const browser = await chromium.connectO…" at bounding box center [361, 504] width 305 height 931
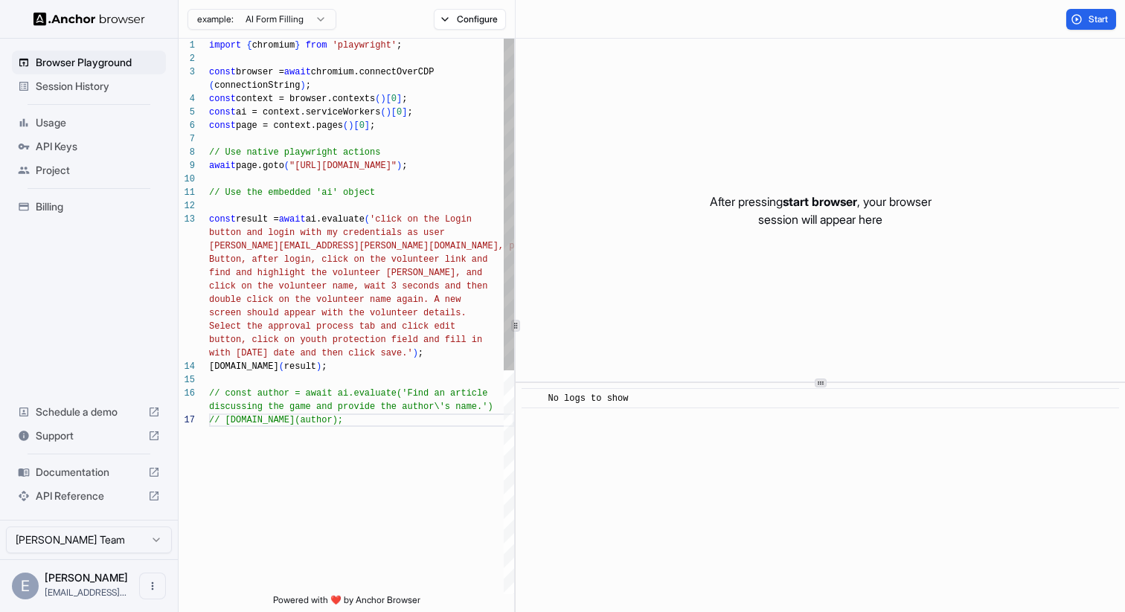
type textarea "**********"
